Goal: Task Accomplishment & Management: Complete application form

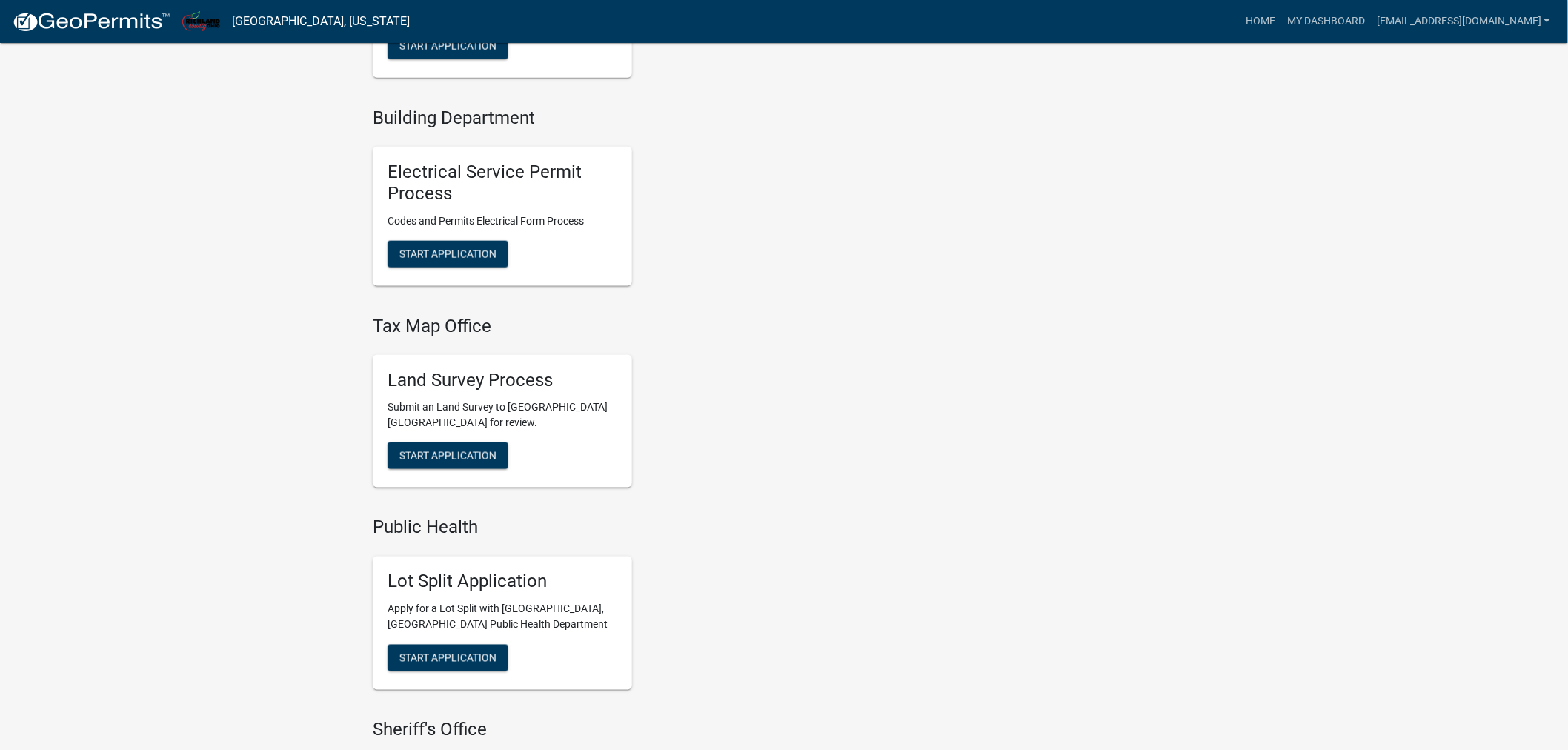
scroll to position [657, 0]
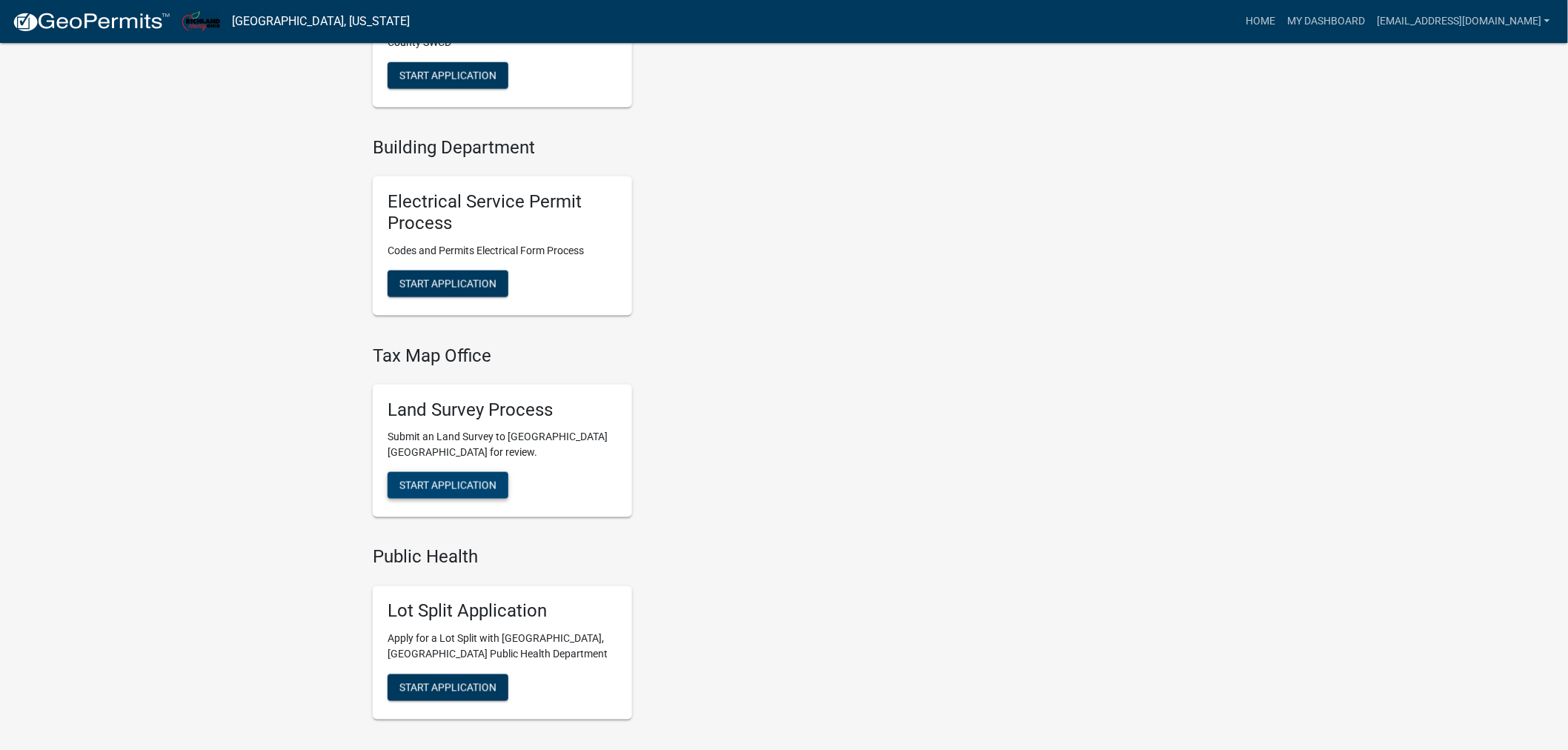
click at [450, 479] on span "Start Application" at bounding box center [448, 485] width 97 height 11
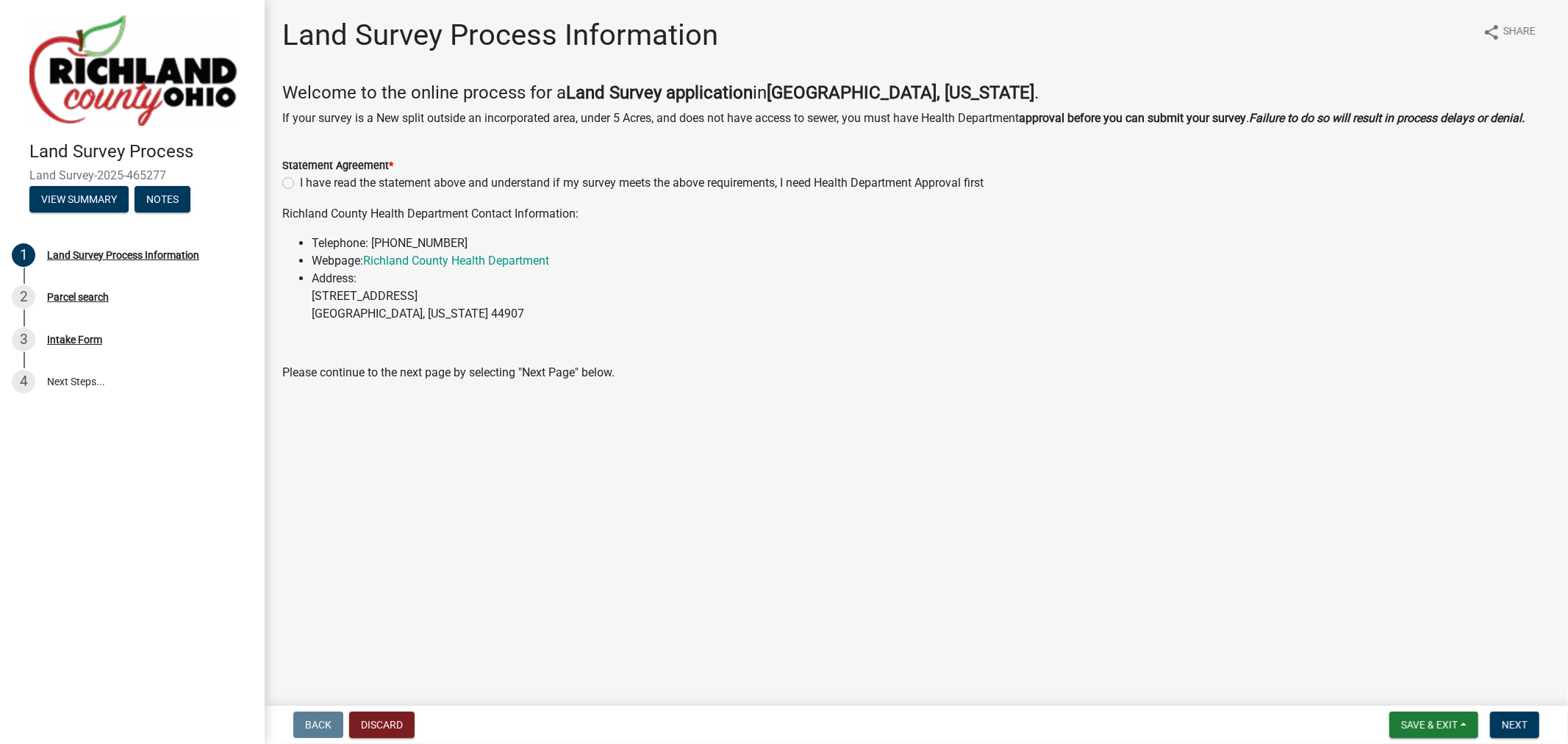
click at [300, 182] on label "I have read the statement above and understand if my survey meets the above req…" at bounding box center [642, 183] width 684 height 17
click at [300, 182] on input "I have read the statement above and understand if my survey meets the above req…" at bounding box center [304, 178] width 10 height 10
radio input "true"
click at [1540, 713] on form "Save & Exit Save Save & Exit Next" at bounding box center [1464, 725] width 162 height 26
click at [1537, 717] on button "Next" at bounding box center [1515, 725] width 49 height 26
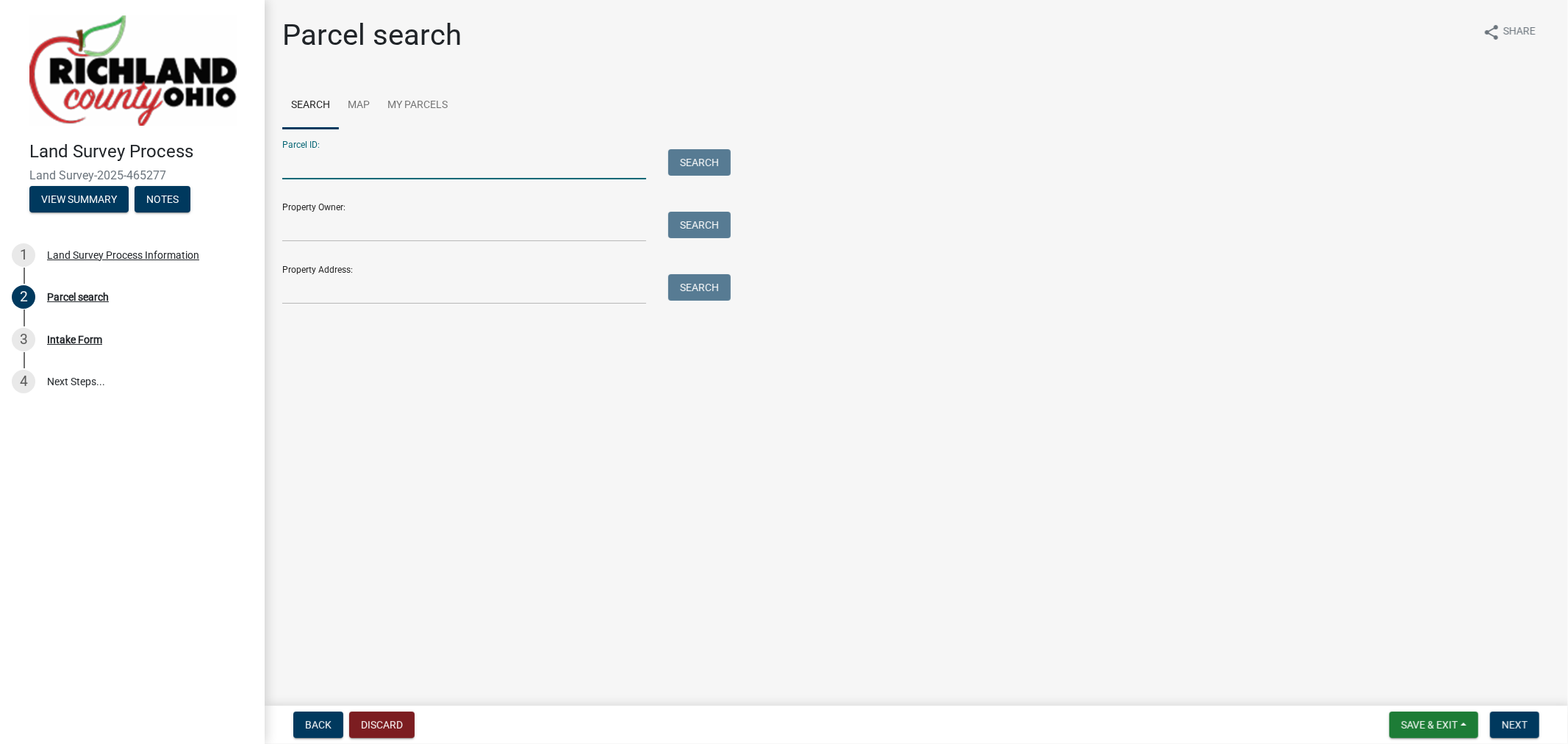
click at [363, 155] on input "Parcel ID:" at bounding box center [464, 164] width 364 height 30
click at [313, 224] on input "Property Owner:" at bounding box center [464, 226] width 364 height 30
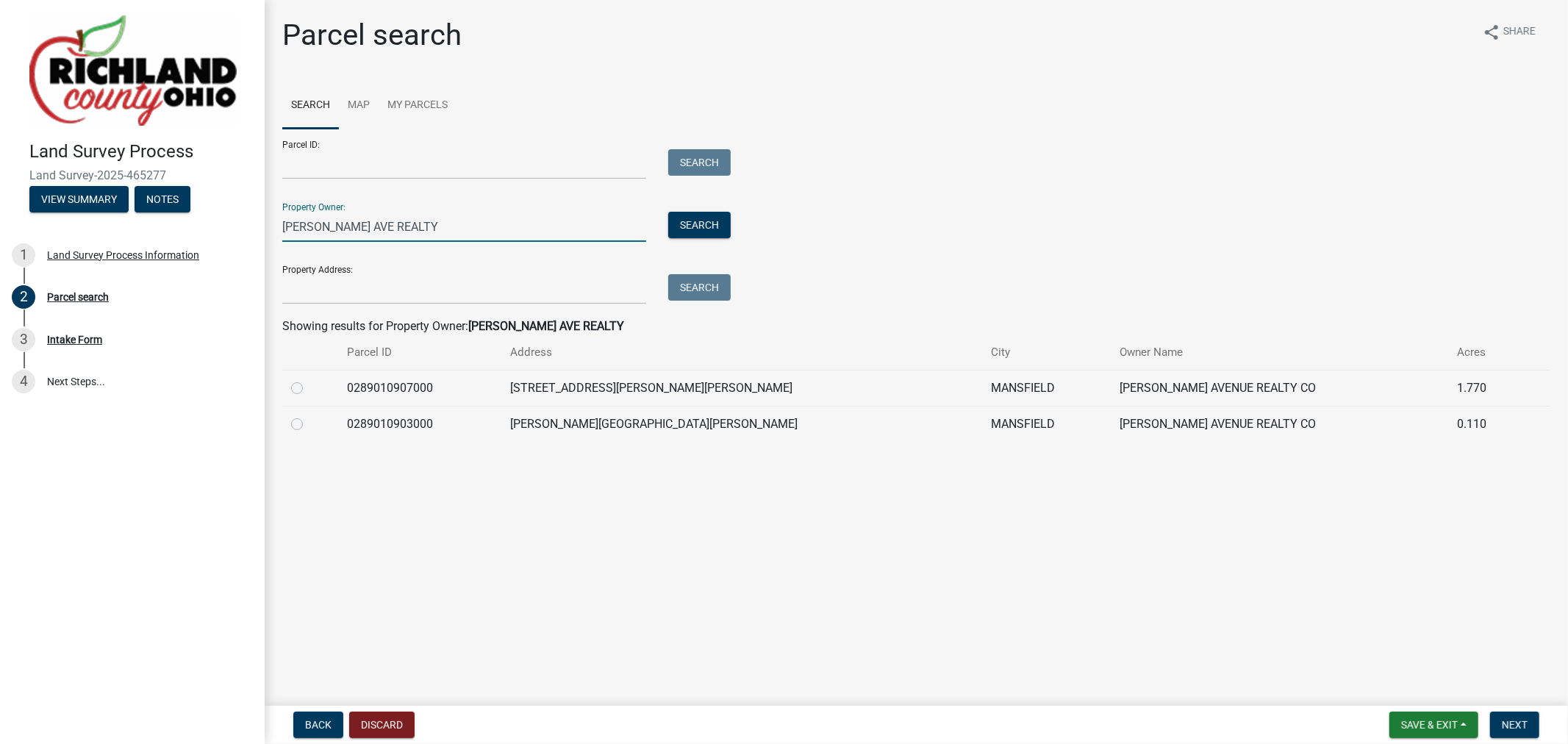
type input "[PERSON_NAME] AVE REALTY"
click at [309, 379] on label at bounding box center [309, 379] width 0 height 0
click at [309, 389] on input "radio" at bounding box center [313, 384] width 10 height 10
radio input "true"
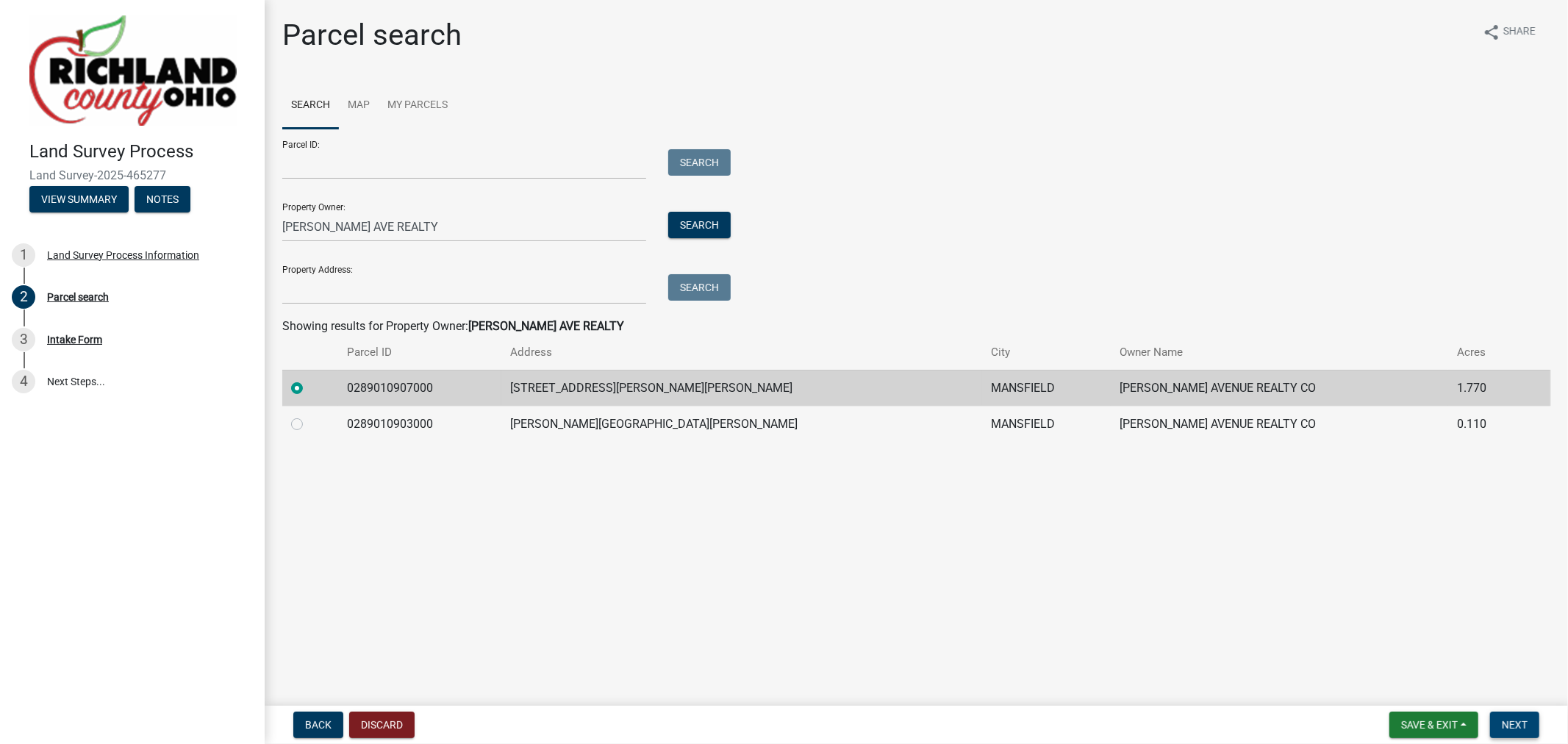
click at [1517, 721] on span "Next" at bounding box center [1514, 724] width 25 height 11
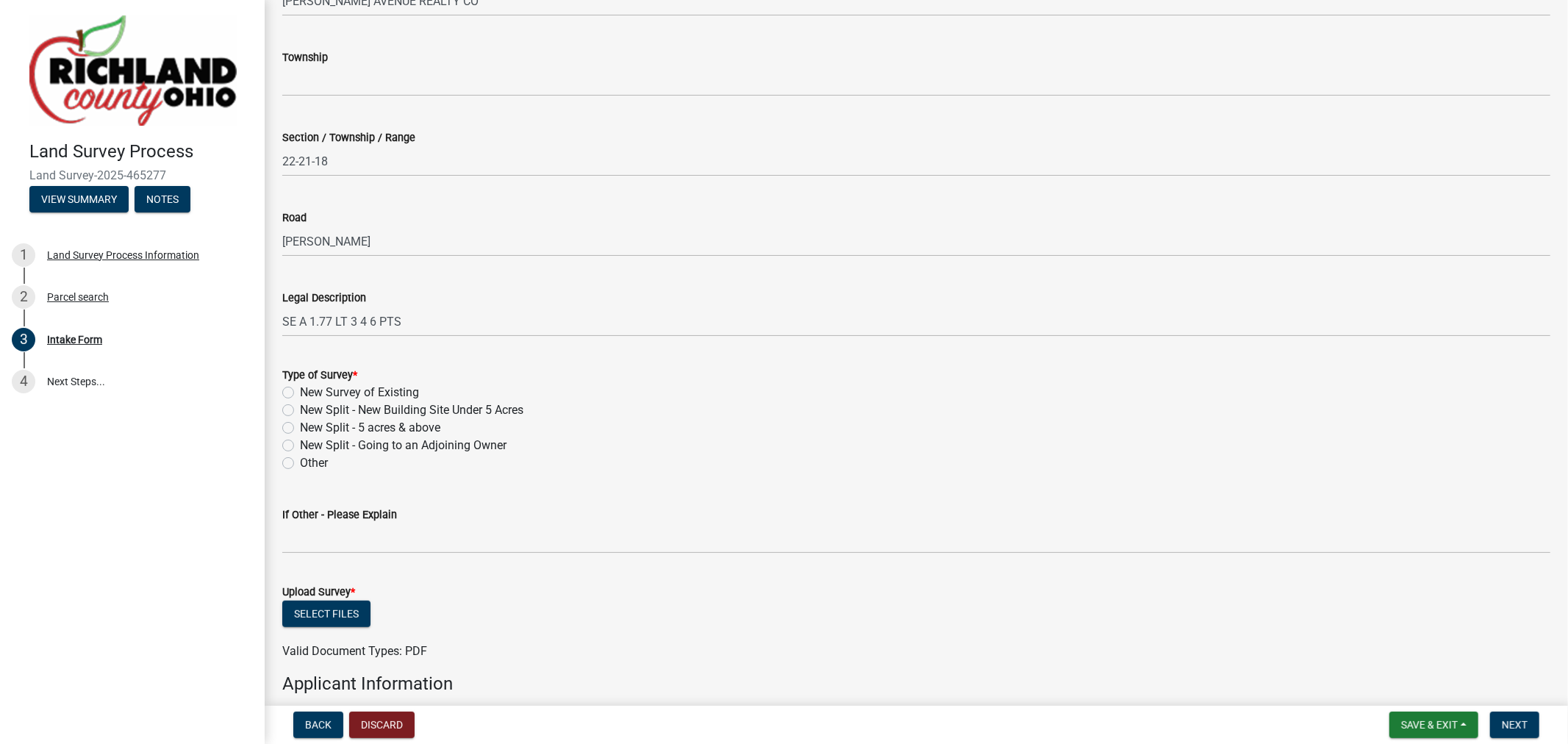
scroll to position [490, 0]
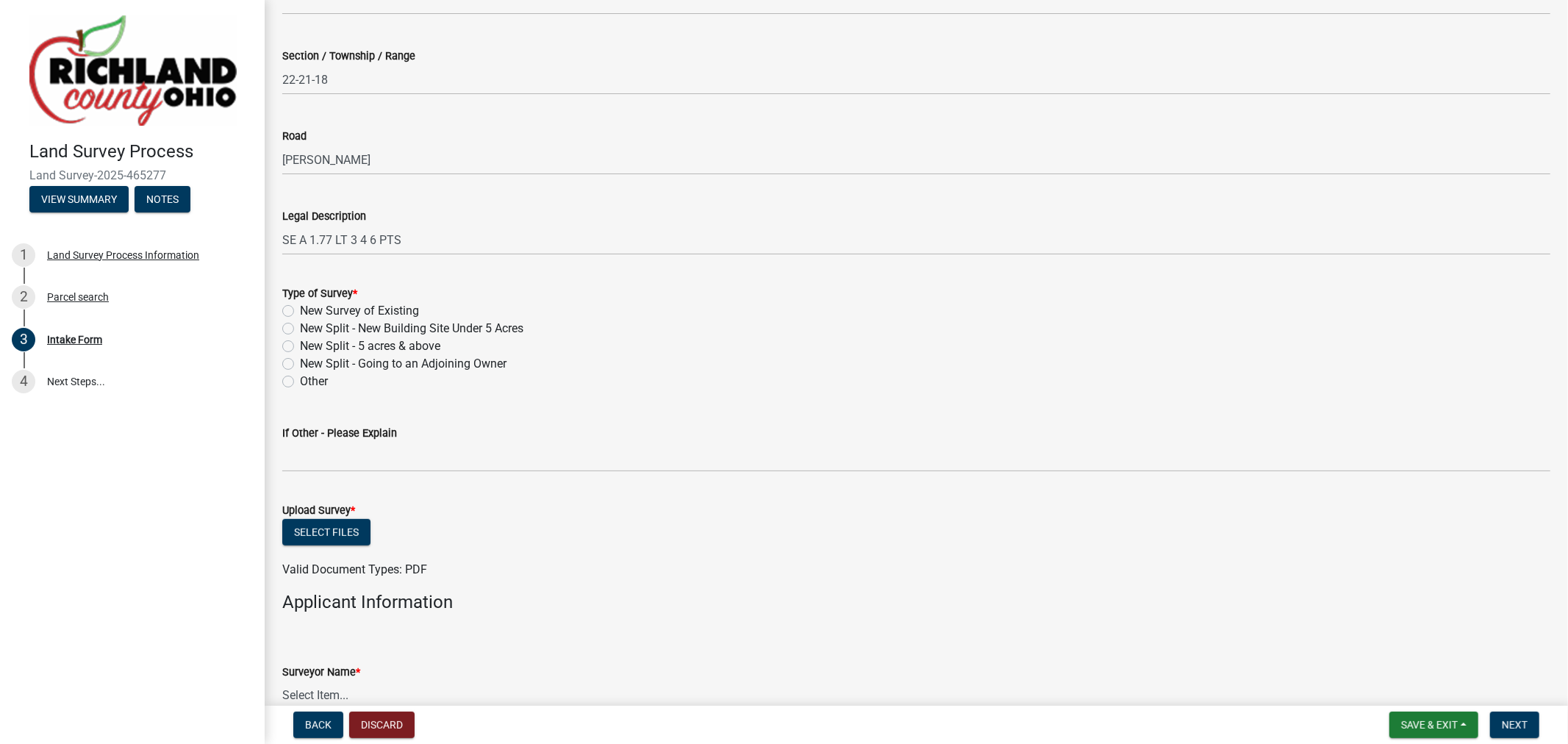
click at [859, 386] on div "Other" at bounding box center [916, 381] width 1268 height 17
click at [300, 385] on label "Other" at bounding box center [314, 381] width 28 height 17
click at [300, 382] on input "Other" at bounding box center [304, 377] width 10 height 10
radio input "true"
click at [300, 312] on label "New Survey of Existing" at bounding box center [359, 310] width 119 height 17
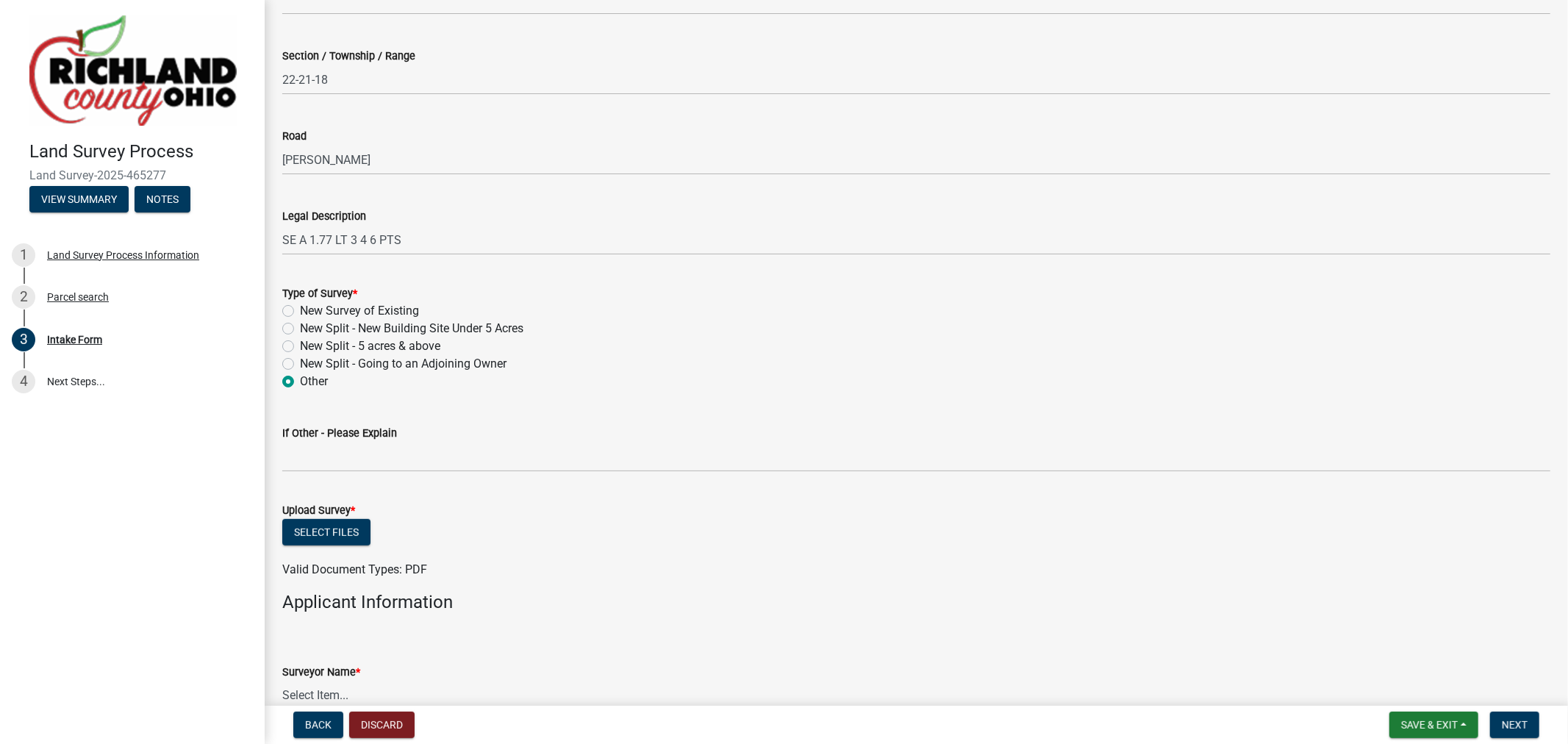
click at [300, 311] on input "New Survey of Existing" at bounding box center [304, 306] width 10 height 10
radio input "true"
click at [300, 330] on label "New Split - New Building Site Under 5 Acres" at bounding box center [412, 329] width 224 height 17
click at [300, 330] on input "New Split - New Building Site Under 5 Acres" at bounding box center [304, 324] width 10 height 10
radio input "true"
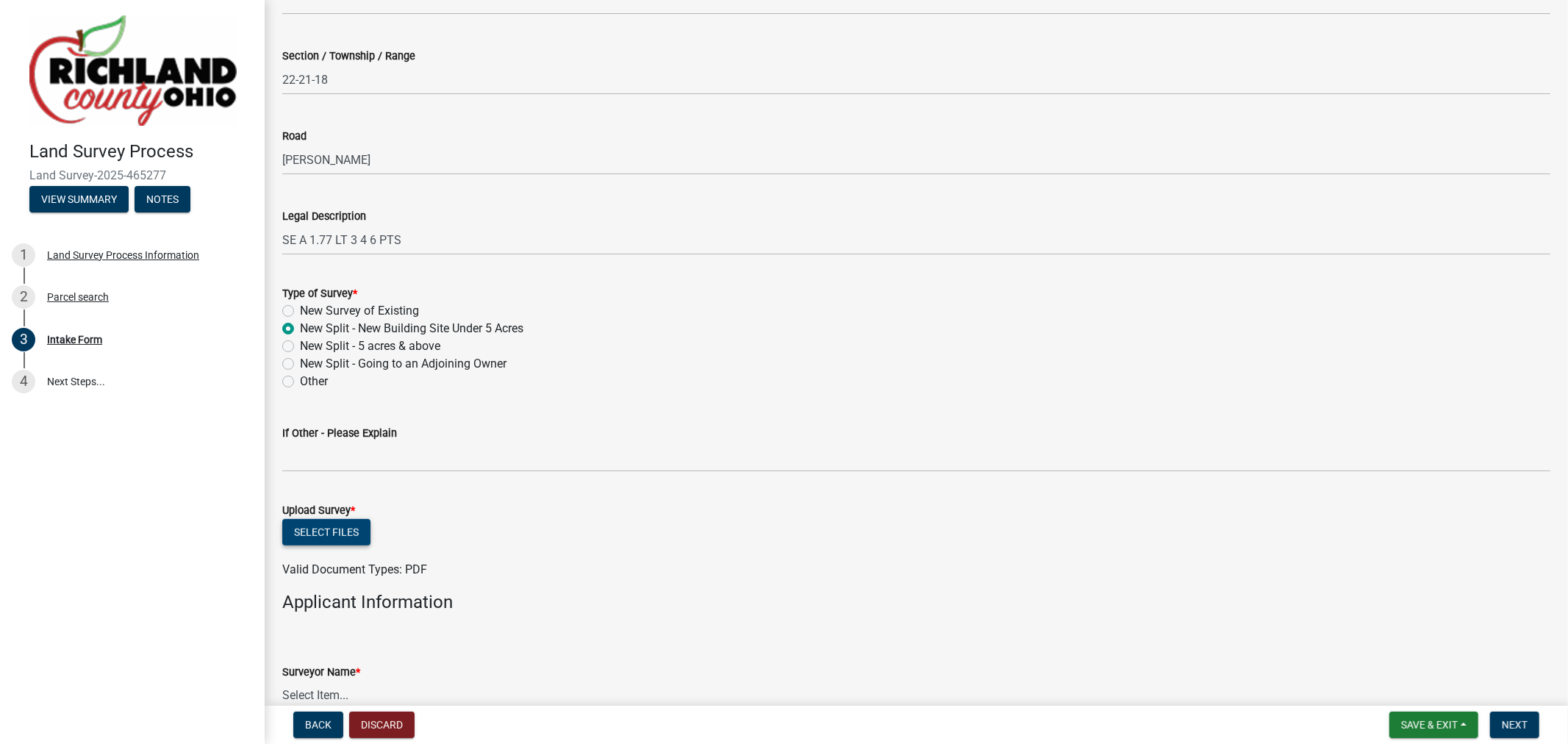
click at [367, 522] on button "Select files" at bounding box center [326, 532] width 88 height 26
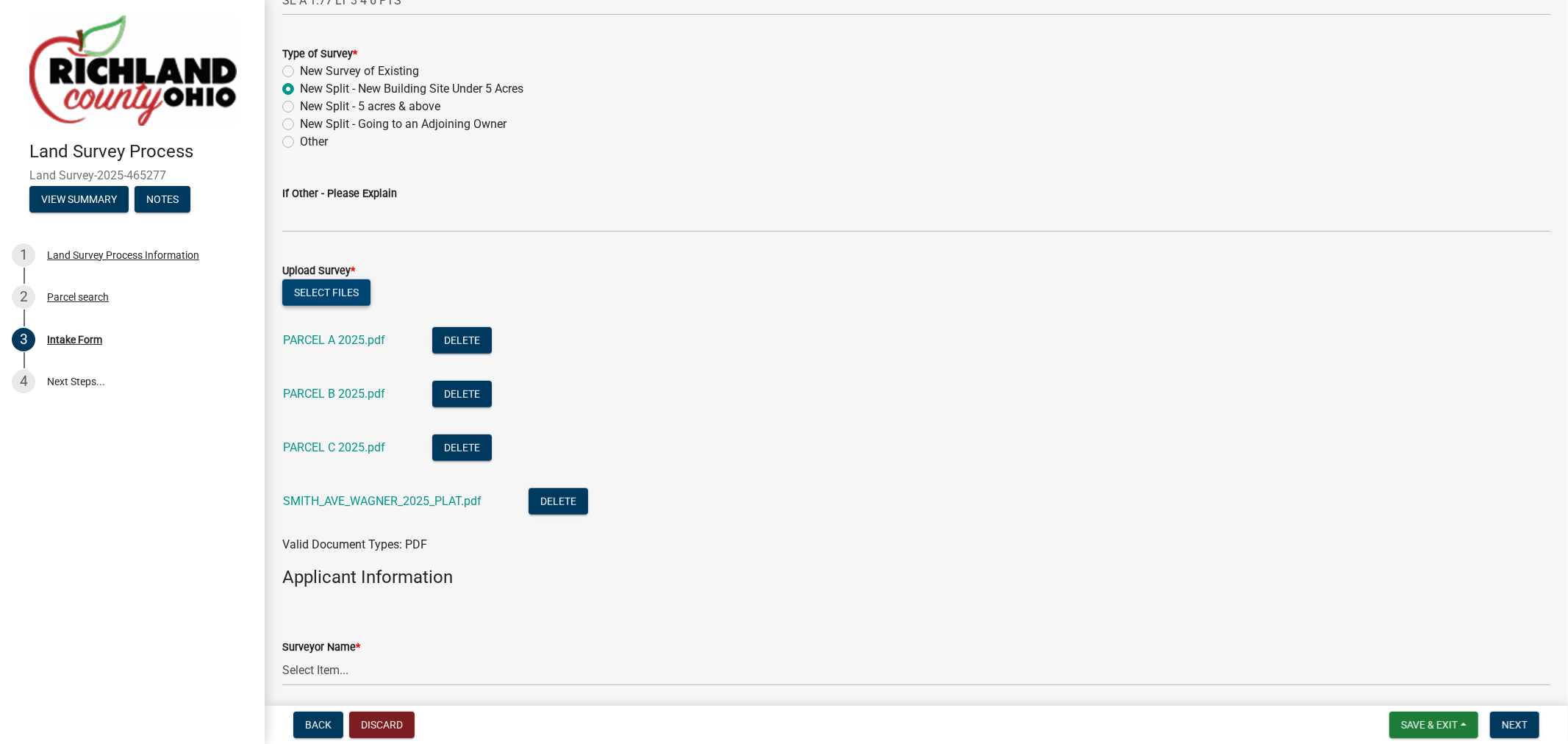
scroll to position [898, 0]
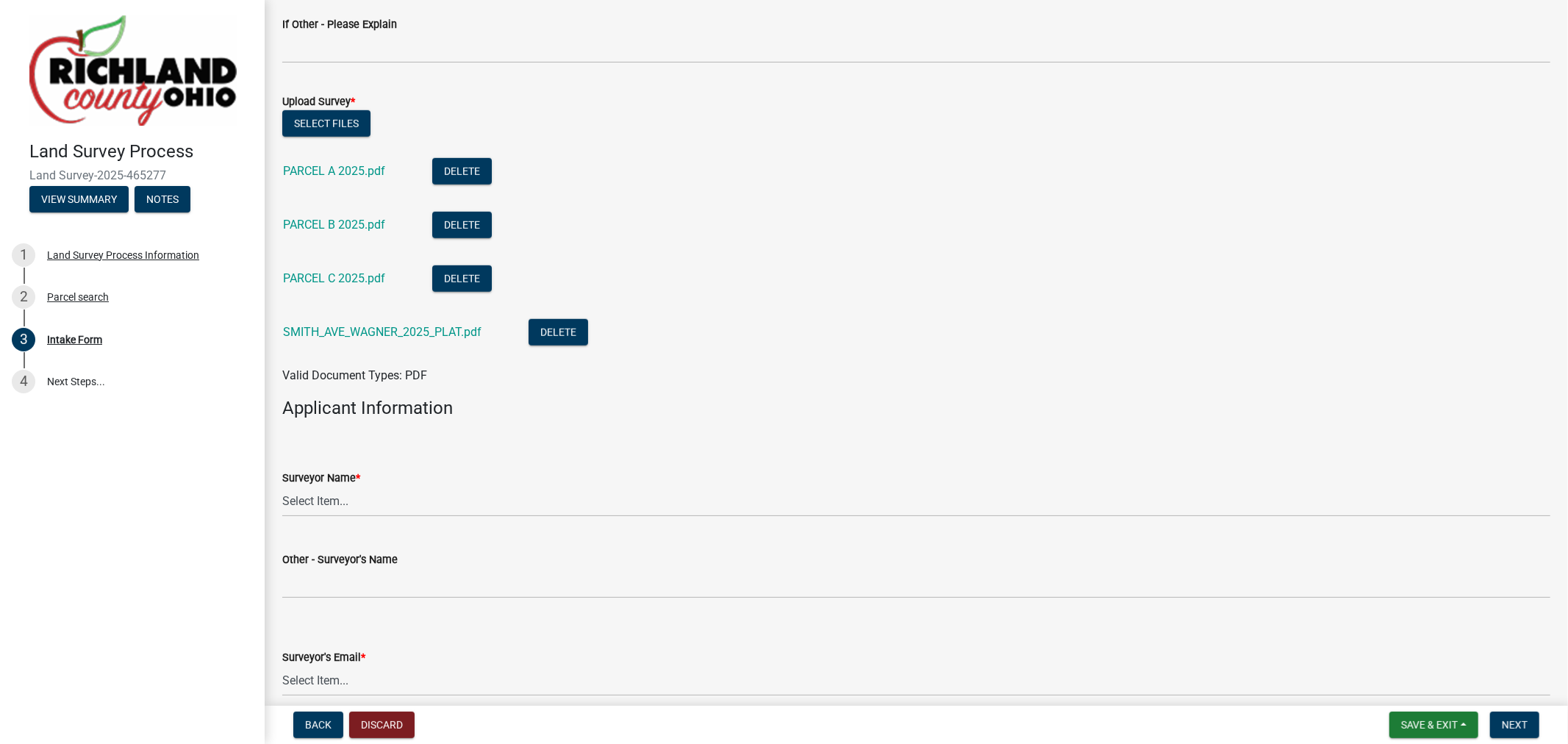
click at [328, 524] on wm-data-entity-input "Surveyor Name * Select Item... [PERSON_NAME], [PERSON_NAME], [PERSON_NAME], [PE…" at bounding box center [916, 480] width 1268 height 99
click at [331, 511] on select "Select Item... [PERSON_NAME], [PERSON_NAME], [PERSON_NAME], [PERSON_NAME], [PER…" at bounding box center [916, 501] width 1268 height 30
click at [282, 486] on select "Select Item... [PERSON_NAME], [PERSON_NAME], [PERSON_NAME], [PERSON_NAME], [PER…" at bounding box center [916, 501] width 1268 height 30
select select "e3ca45da-66a7-4348-bdb2-aae22e64458a"
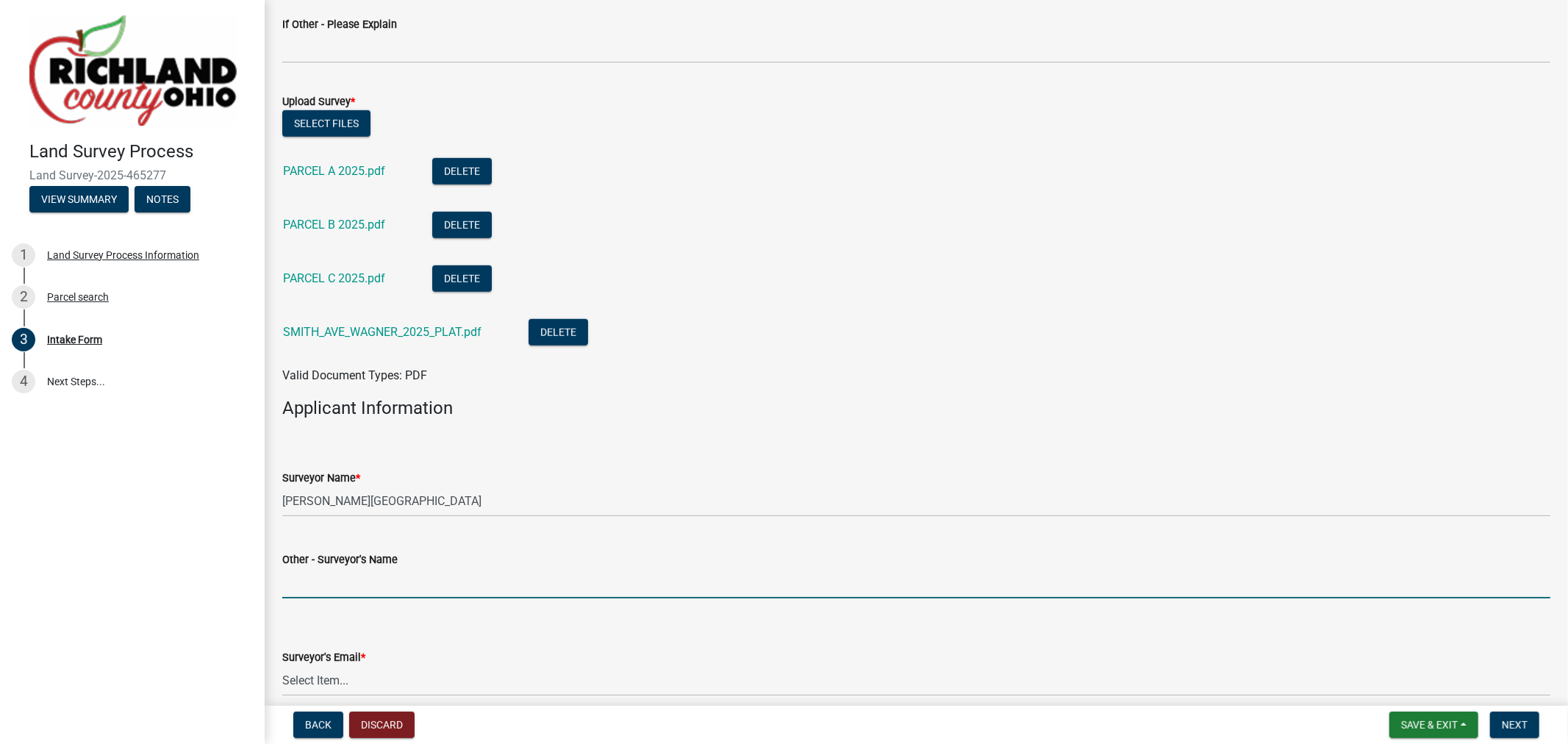
click at [334, 569] on input "Other - Surveyor's Name" at bounding box center [916, 583] width 1268 height 30
drag, startPoint x: 363, startPoint y: 660, endPoint x: 367, endPoint y: 670, distance: 10.8
click at [366, 666] on div "Surveyor's Email * Select Item... [EMAIL_ADDRESS][DOMAIN_NAME] [EMAIL_ADDRESS][…" at bounding box center [916, 671] width 1268 height 48
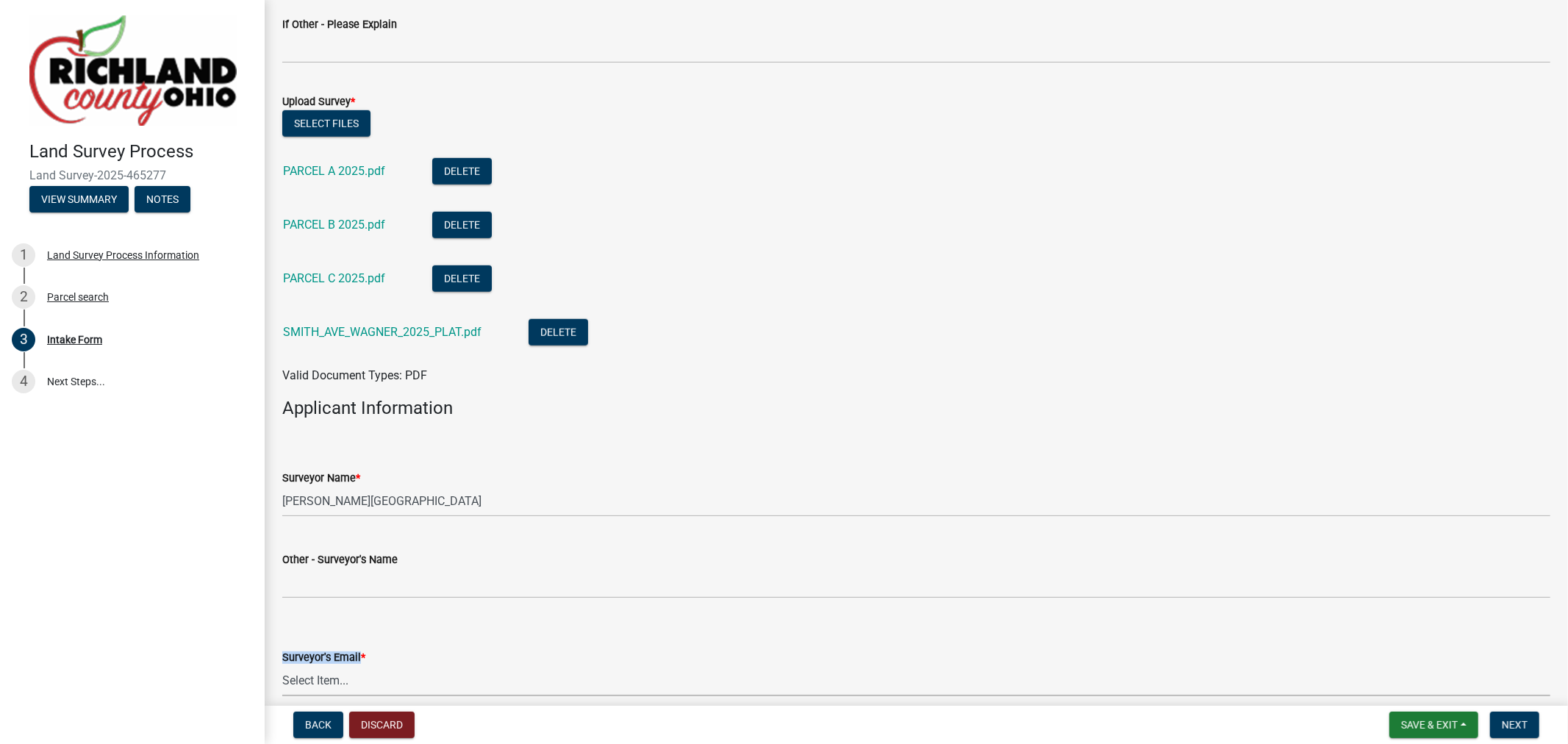
click at [370, 678] on select "Select Item... [EMAIL_ADDRESS][DOMAIN_NAME] [EMAIL_ADDRESS][DOMAIN_NAME] [EMAIL…" at bounding box center [916, 681] width 1268 height 30
drag, startPoint x: 370, startPoint y: 678, endPoint x: 237, endPoint y: 454, distance: 260.5
click at [172, 480] on div "Land Survey Process Land Survey-2025-465277 View Summary Notes 1 Land Survey Pr…" at bounding box center [132, 372] width 265 height 744
click at [338, 672] on select "Select Item... [EMAIL_ADDRESS][DOMAIN_NAME] [EMAIL_ADDRESS][DOMAIN_NAME] [EMAIL…" at bounding box center [916, 681] width 1268 height 30
click at [282, 666] on select "Select Item... [EMAIL_ADDRESS][DOMAIN_NAME] [EMAIL_ADDRESS][DOMAIN_NAME] [EMAIL…" at bounding box center [916, 681] width 1268 height 30
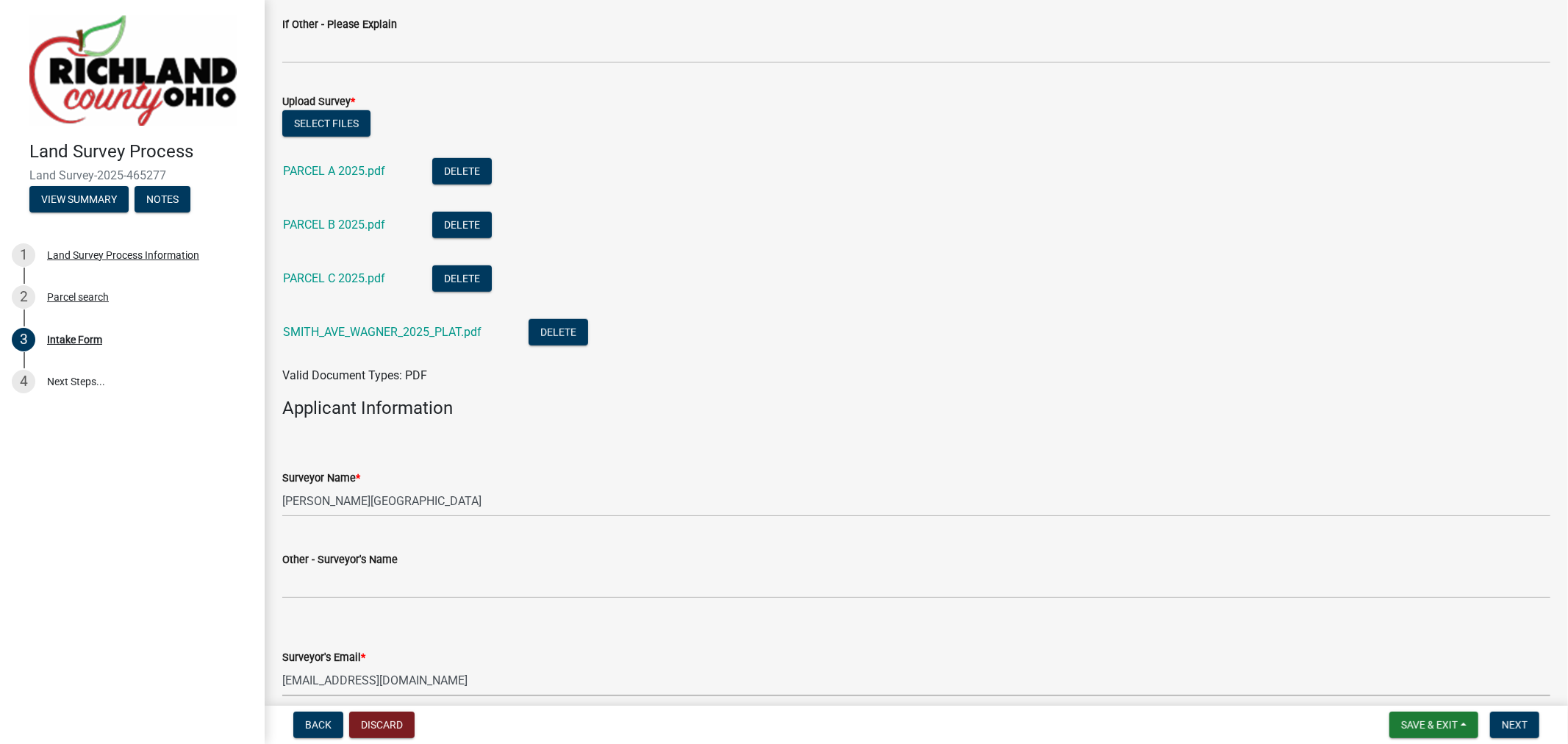
select select "5c0a573e-17ec-4098-be21-054cfa68ffd7"
click at [1520, 719] on span "Next" at bounding box center [1514, 724] width 25 height 11
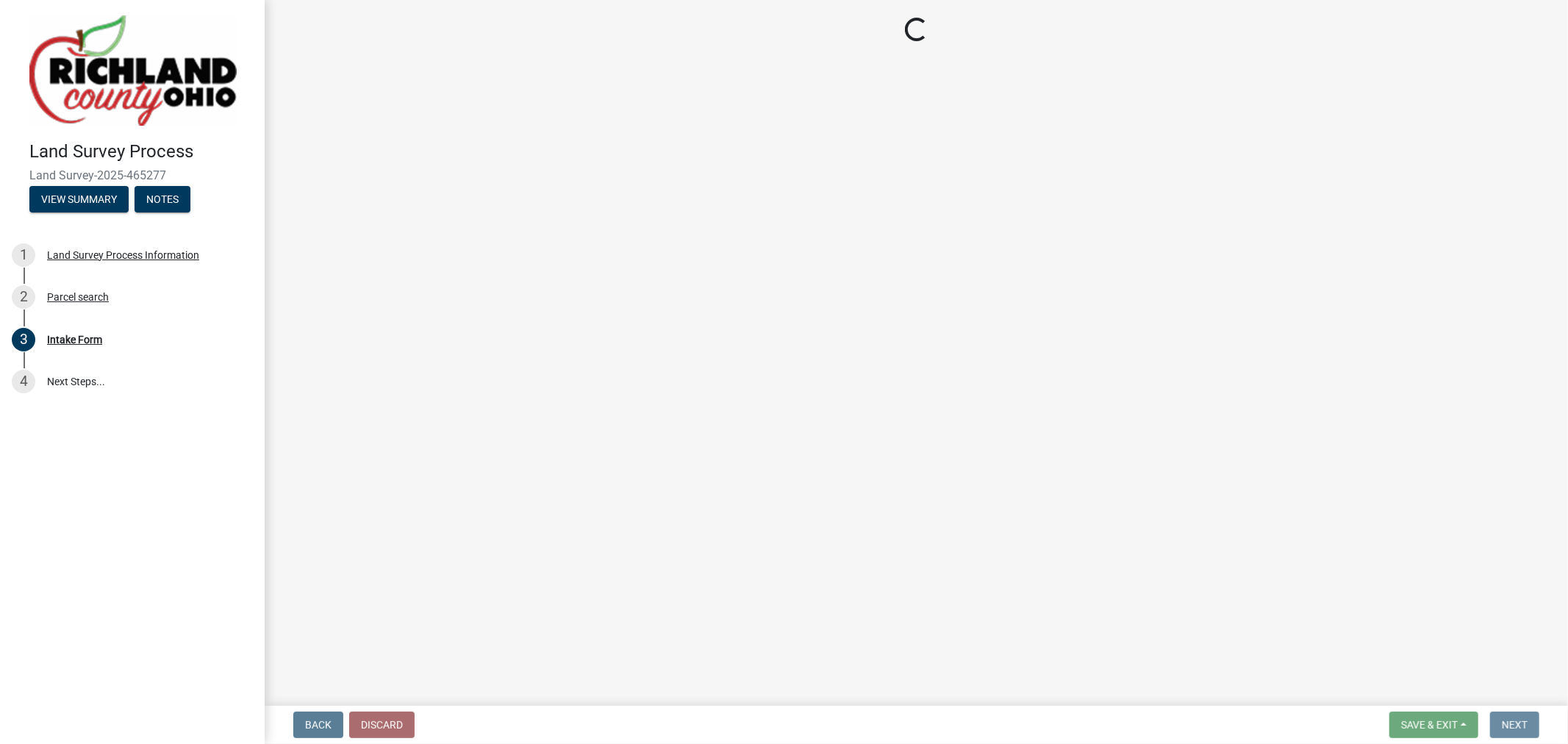
scroll to position [0, 0]
